Goal: Navigation & Orientation: Find specific page/section

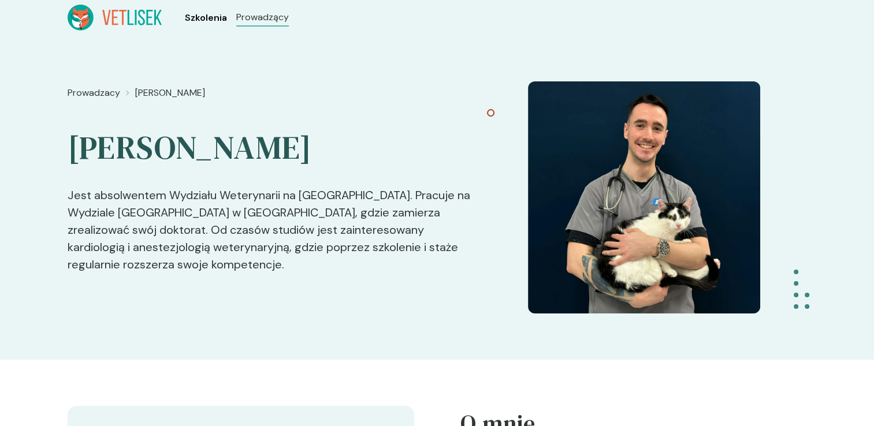
click at [219, 18] on span "Szkolenia" at bounding box center [206, 18] width 42 height 14
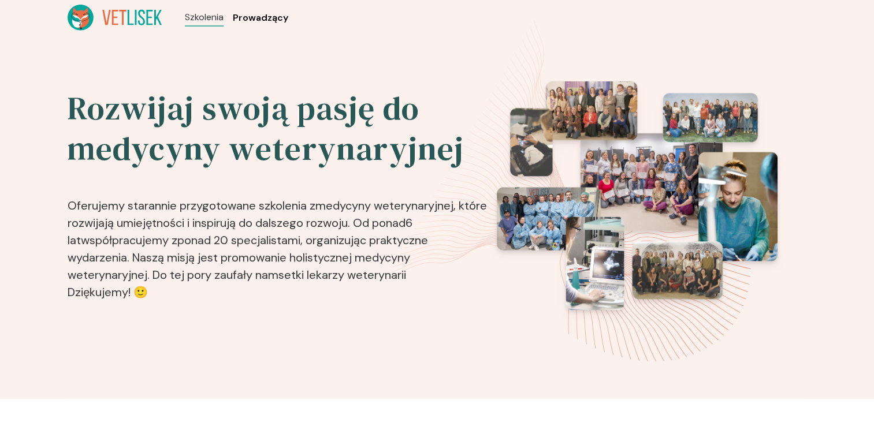
click at [259, 19] on span "Prowadzący" at bounding box center [260, 18] width 55 height 14
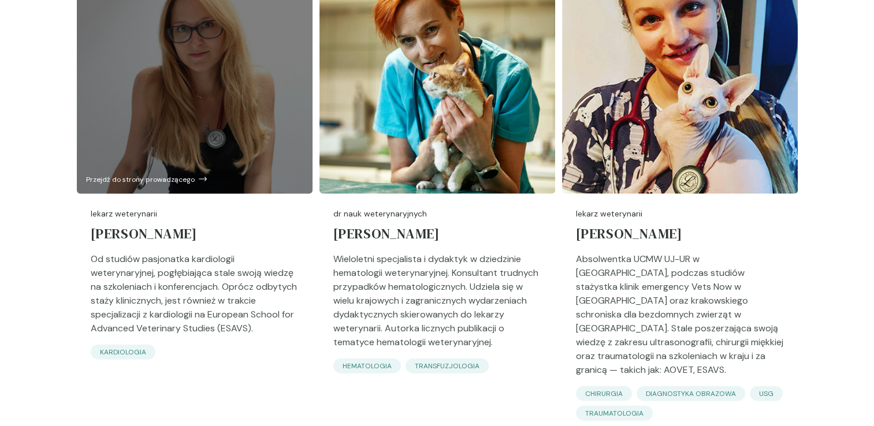
scroll to position [2533, 0]
